Goal: Information Seeking & Learning: Compare options

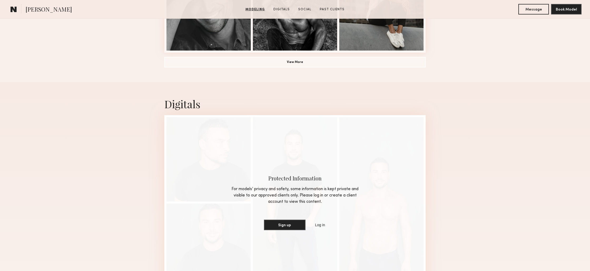
scroll to position [449, 0]
